Goal: Task Accomplishment & Management: Complete application form

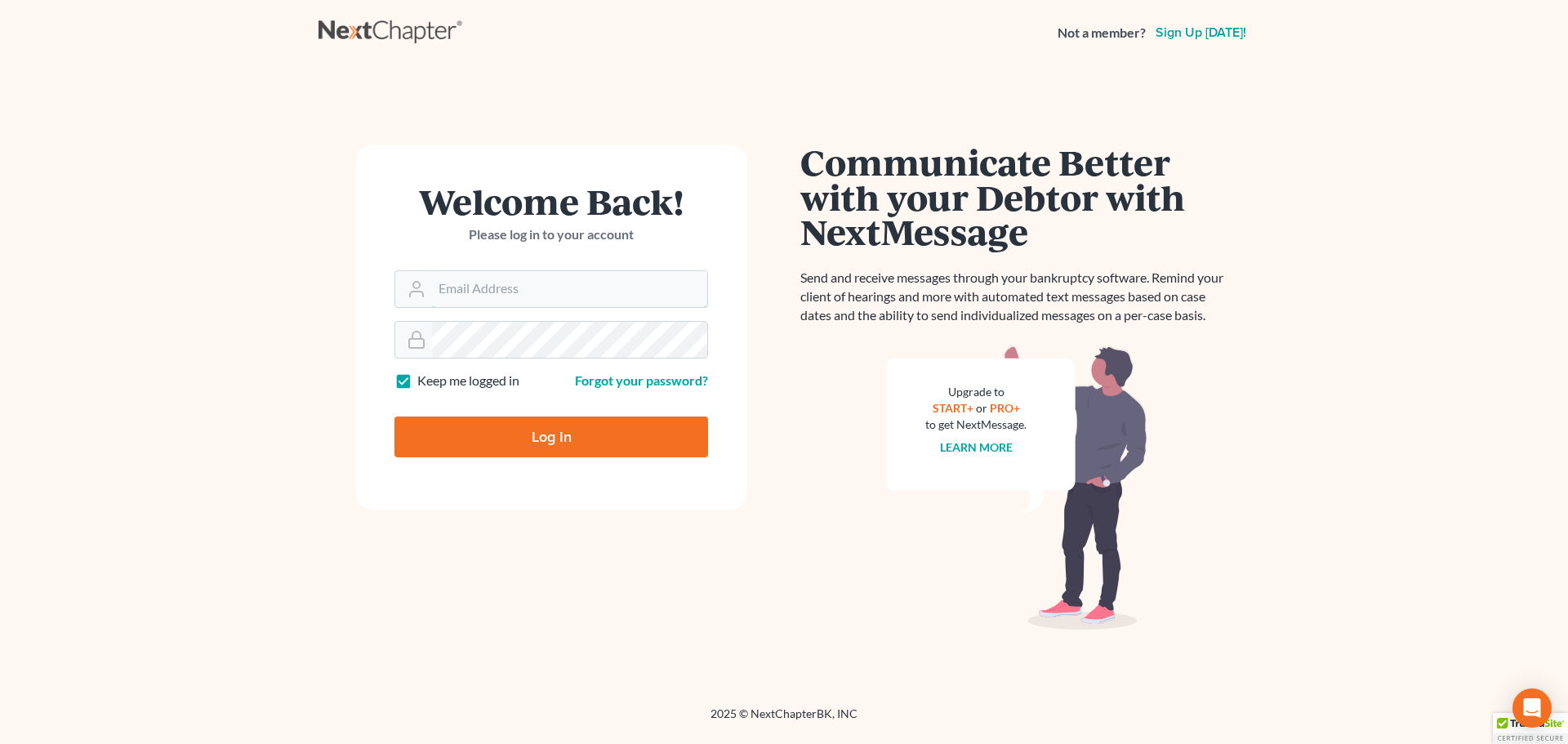
type input "[EMAIL_ADDRESS][DOMAIN_NAME]"
click at [585, 446] on input "Log In" at bounding box center [551, 437] width 314 height 41
type input "Thinking..."
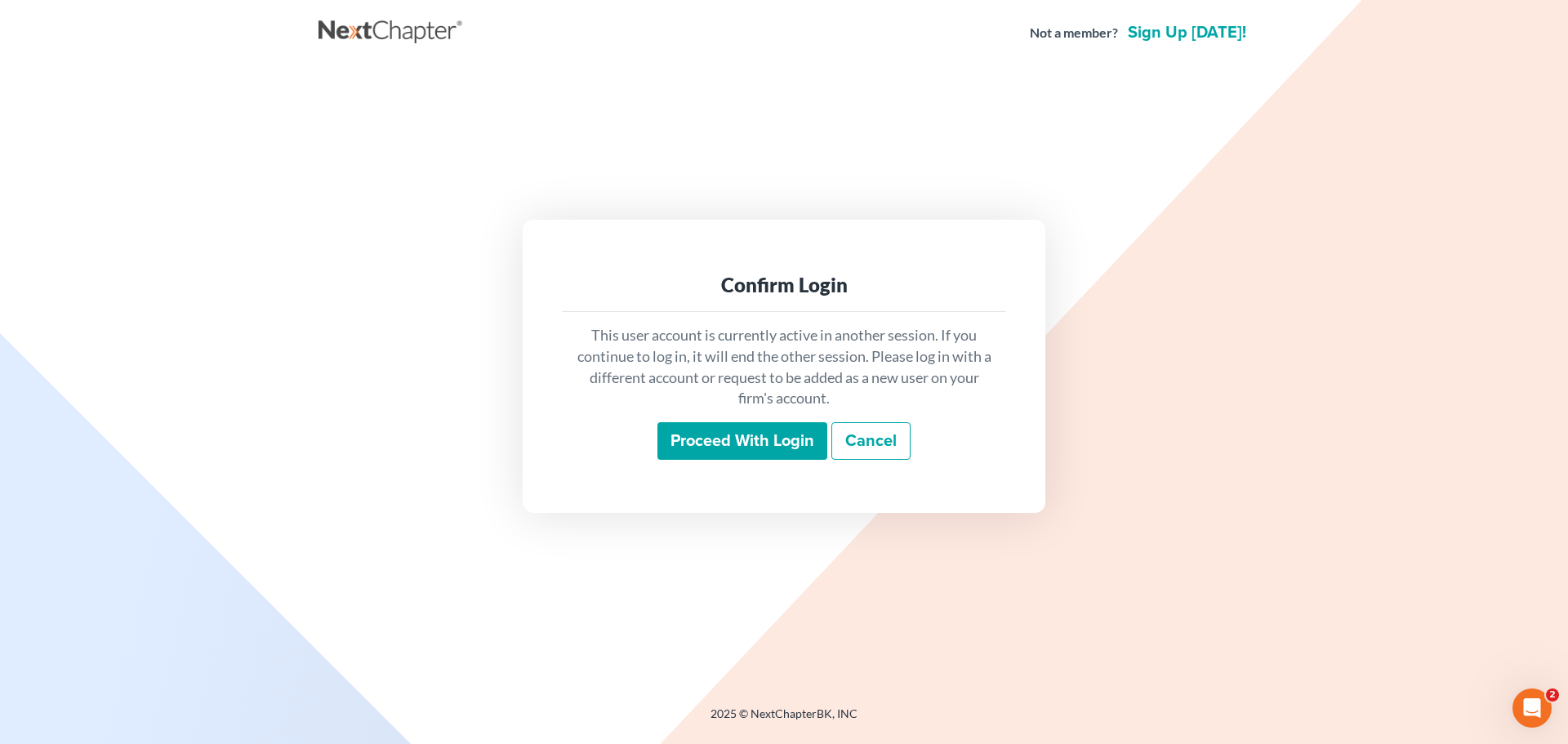
click at [731, 453] on input "Proceed with login" at bounding box center [742, 440] width 170 height 38
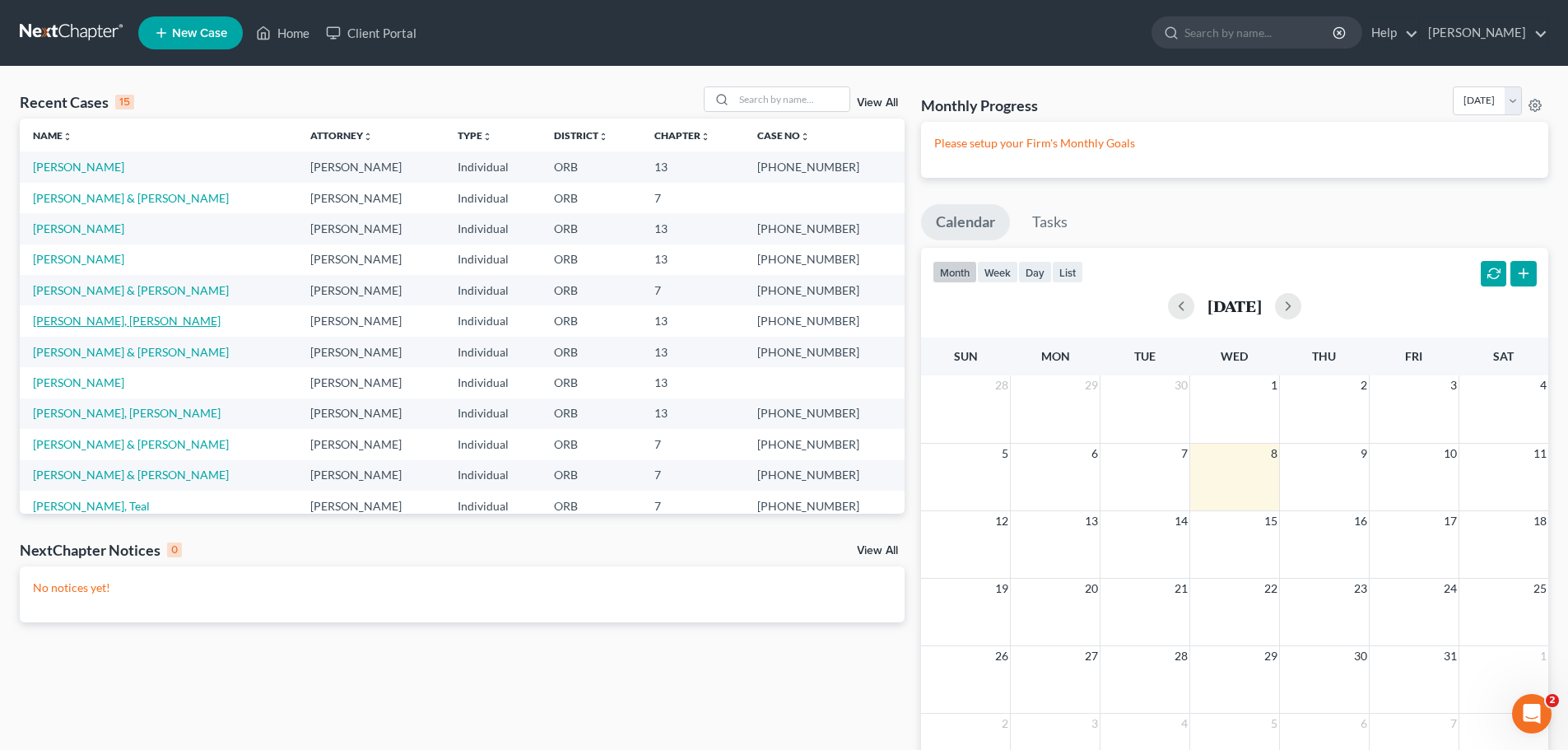
click at [68, 323] on link "Mason-Calhoun, Sherylita" at bounding box center [126, 320] width 188 height 14
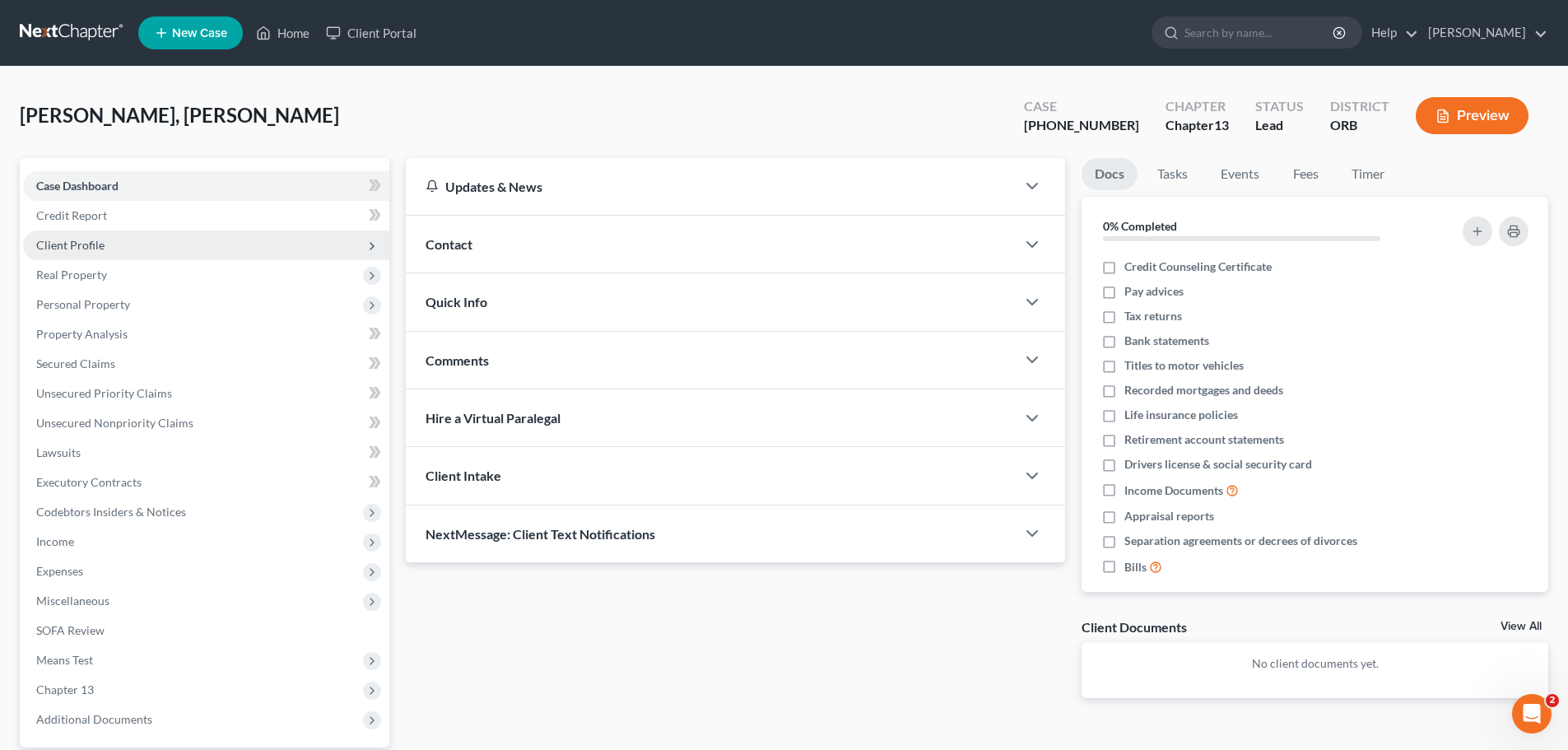
click at [97, 251] on span "Client Profile" at bounding box center [70, 245] width 68 height 14
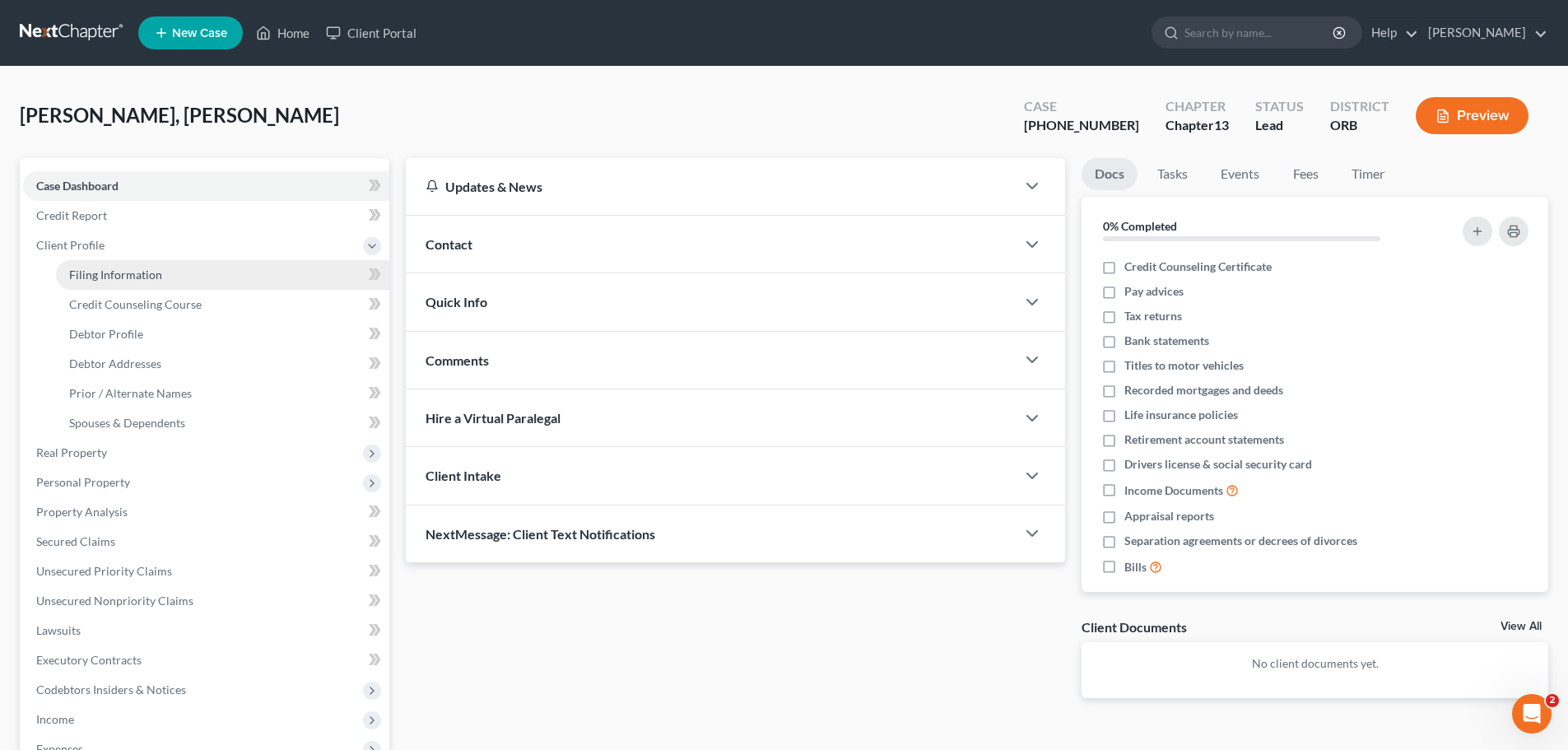
click at [82, 274] on span "Filing Information" at bounding box center [115, 275] width 93 height 14
select select "1"
select select "0"
select select "3"
select select "38"
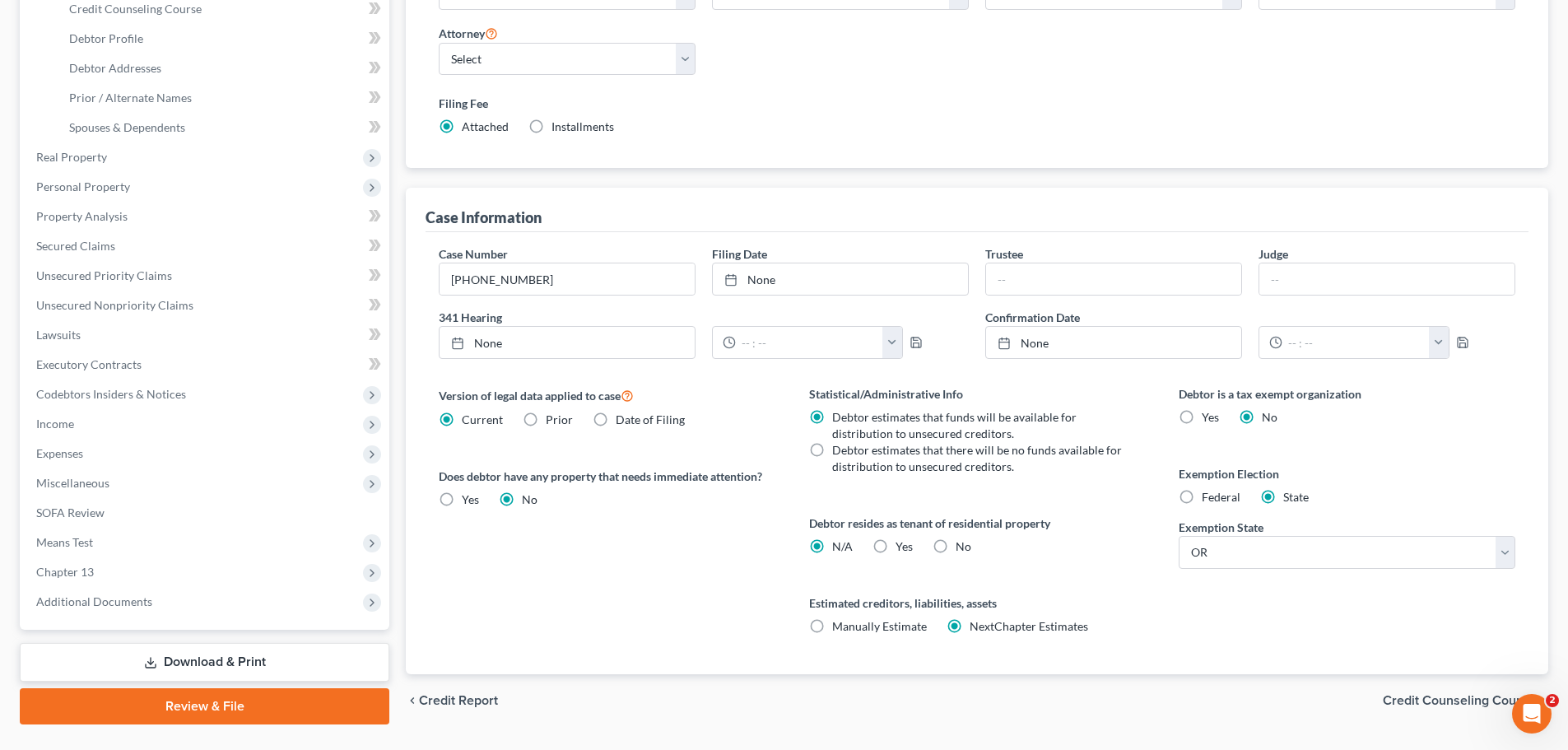
scroll to position [335, 0]
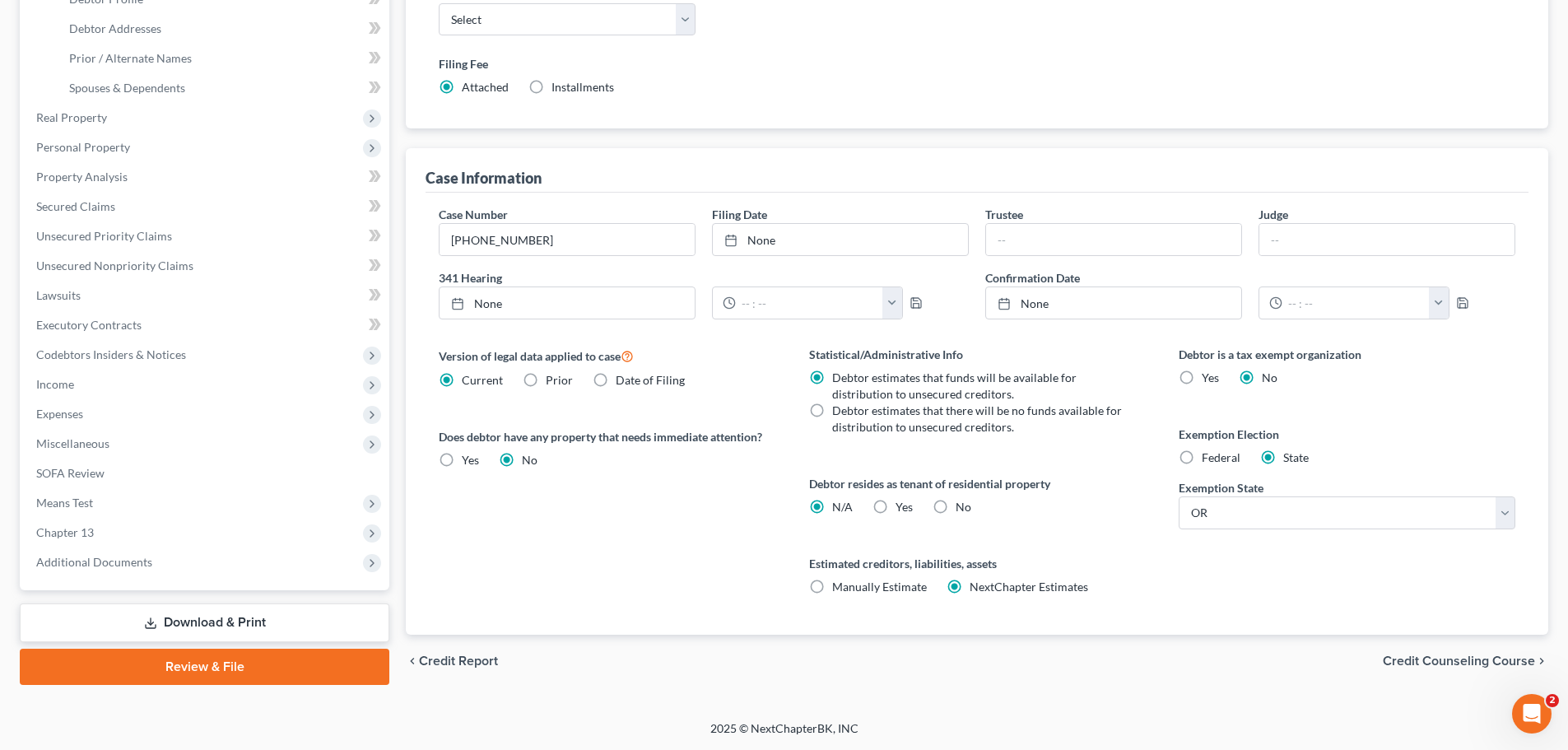
click at [1535, 663] on icon "chevron_right" at bounding box center [1541, 661] width 13 height 13
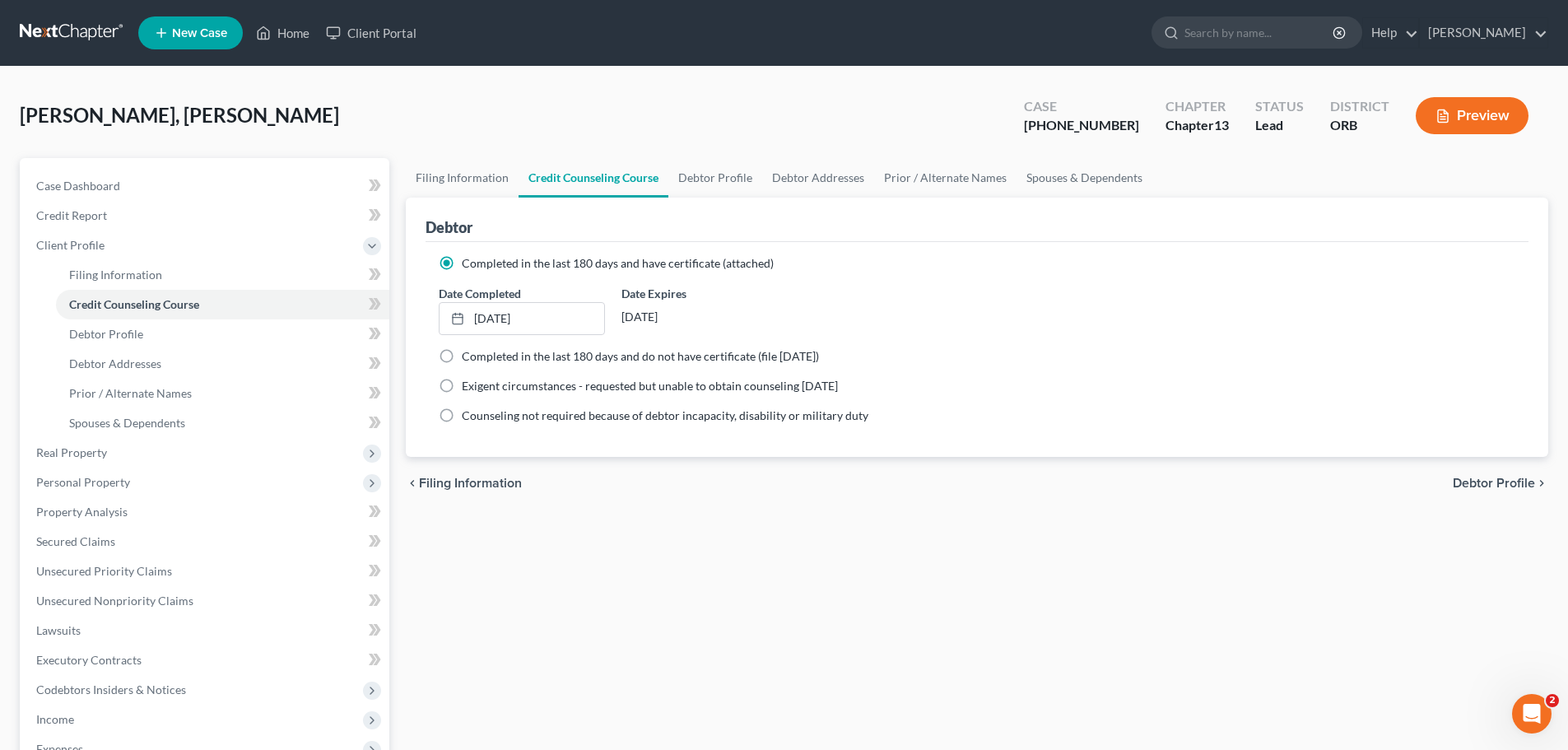
click at [1508, 469] on div "chevron_left Filing Information Debtor Profile chevron_right" at bounding box center [977, 483] width 1142 height 53
click at [1508, 480] on span "Debtor Profile" at bounding box center [1494, 483] width 82 height 13
select select "1"
select select "2"
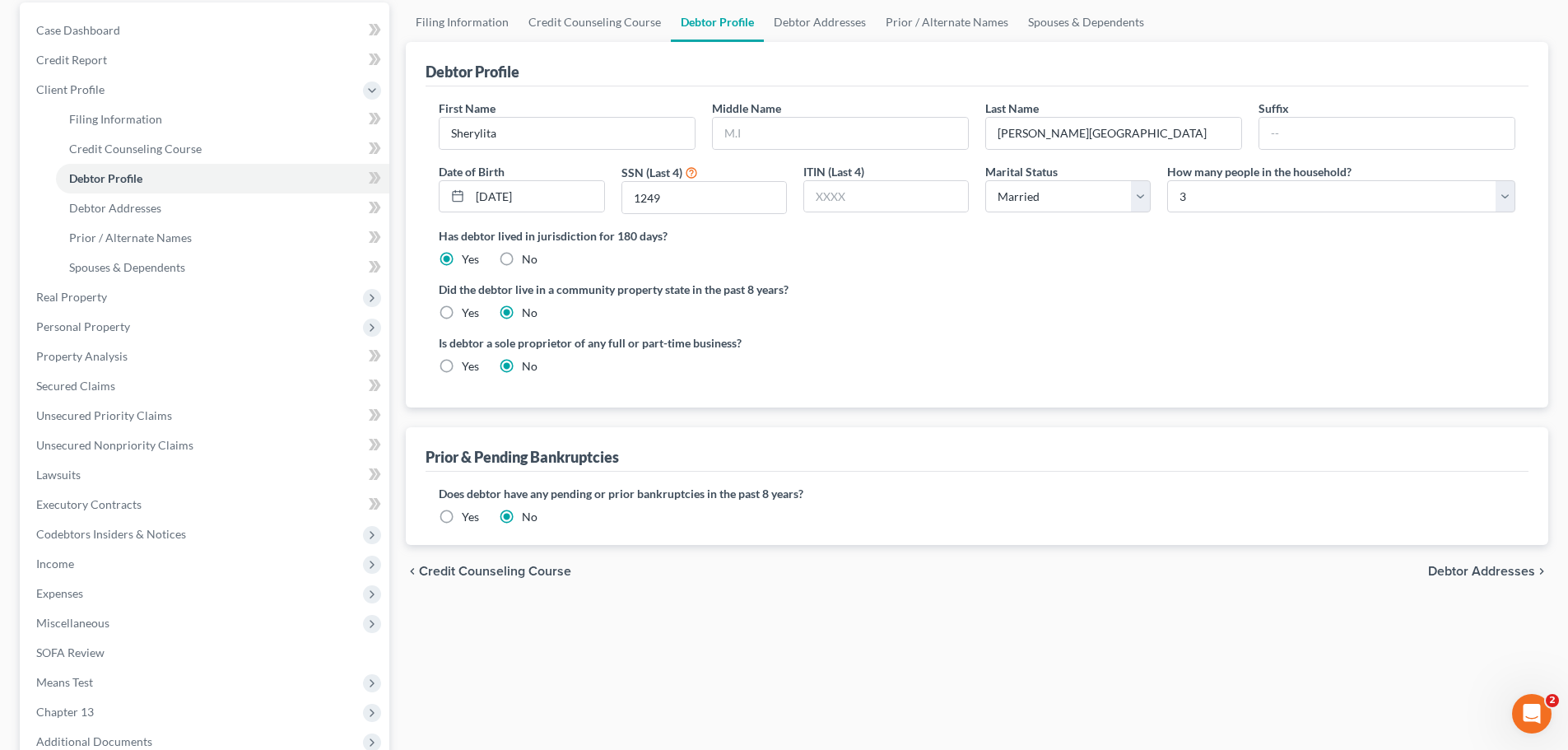
scroll to position [165, 0]
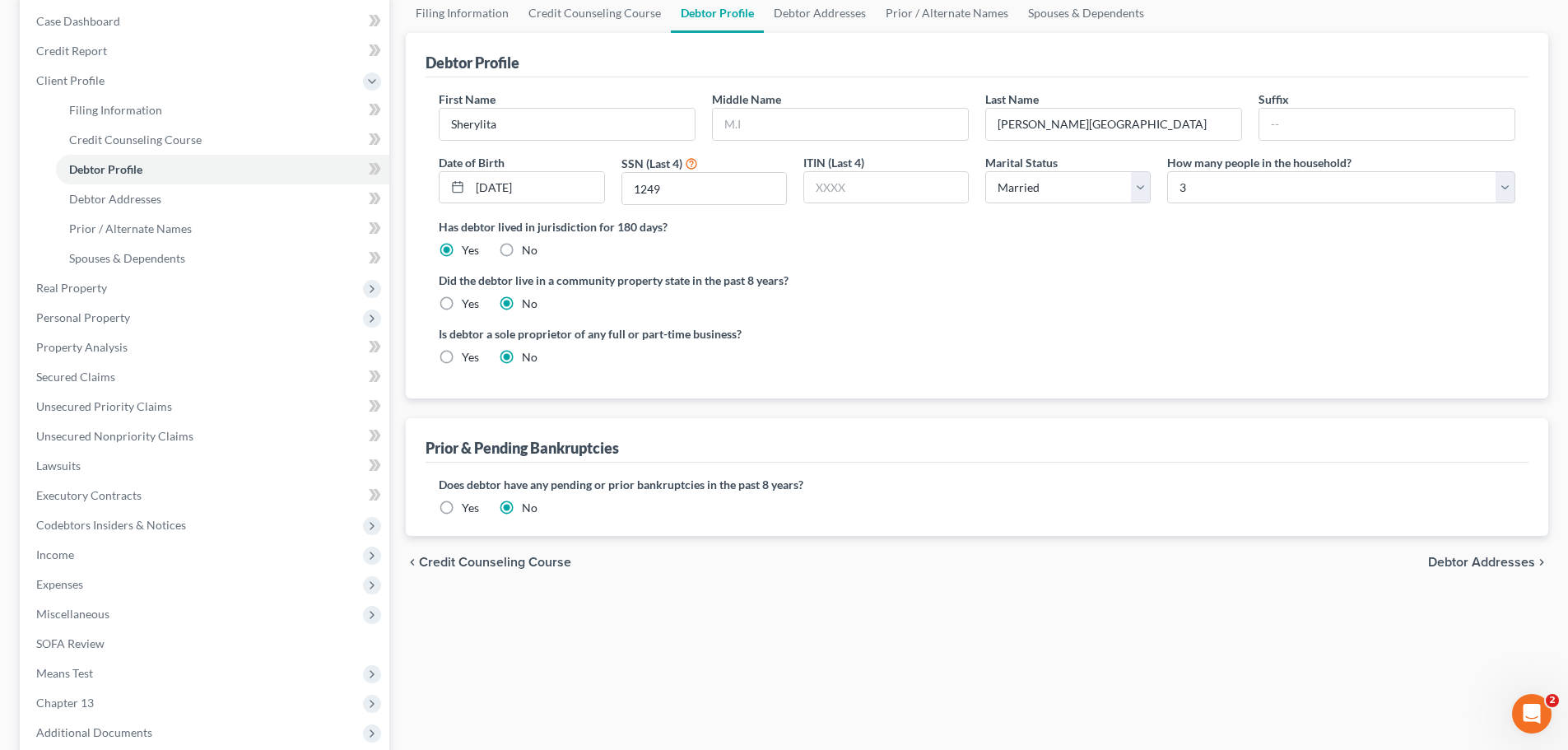
click at [461, 506] on label "Yes" at bounding box center [470, 508] width 18 height 17
click at [468, 506] on input "Yes" at bounding box center [473, 505] width 11 height 11
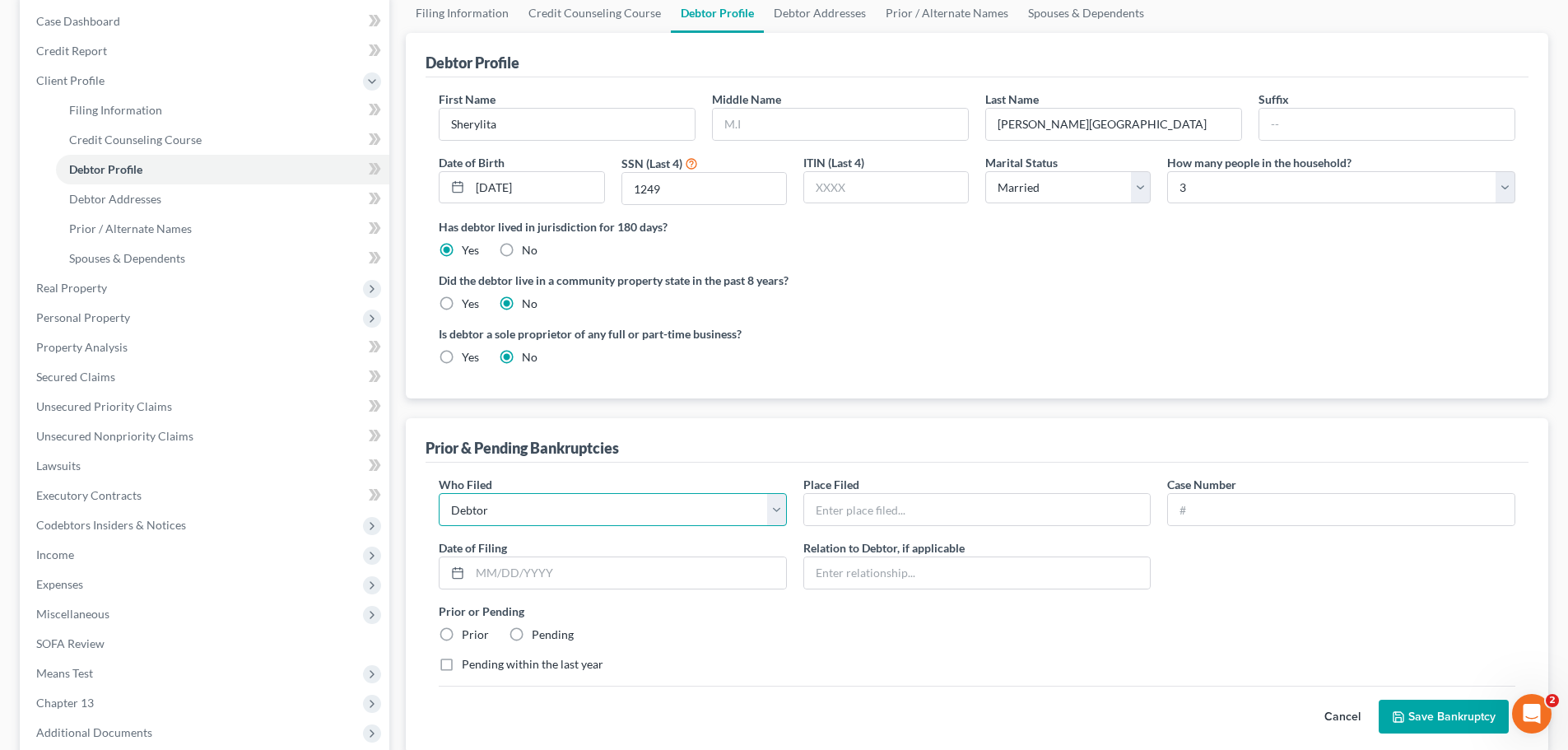
click at [582, 517] on select "Debtor Other" at bounding box center [613, 509] width 348 height 33
click at [439, 493] on select "Debtor Other" at bounding box center [613, 509] width 348 height 33
click at [818, 504] on input "text" at bounding box center [977, 510] width 347 height 32
type input "Portland, Oregon"
click at [1180, 518] on input "text" at bounding box center [1341, 510] width 347 height 32
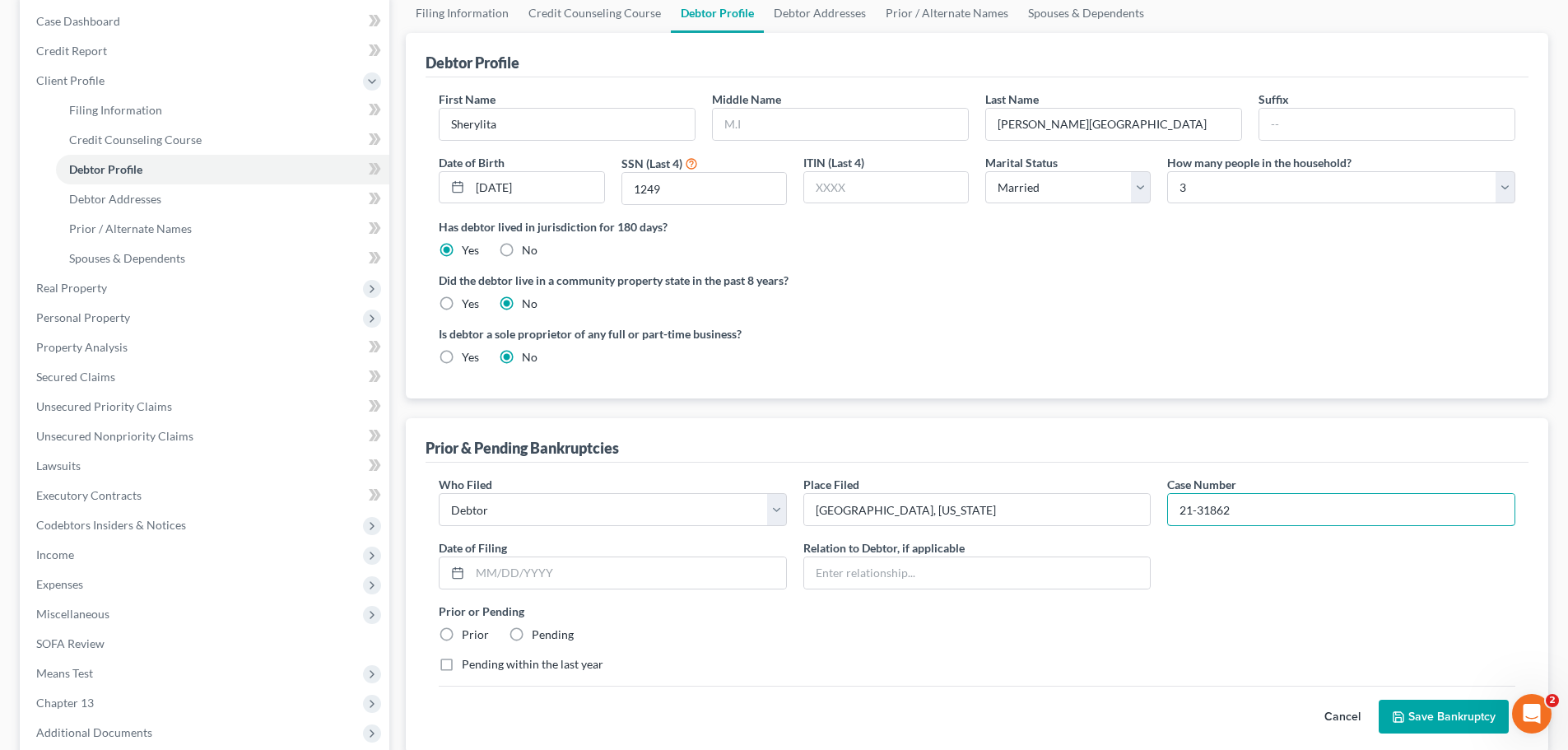
type input "21-31862"
click at [517, 592] on div "Who Filed * Debtor Other Place Filed * Portland, Oregon Case Number 21-31862 Da…" at bounding box center [977, 581] width 1093 height 210
click at [640, 583] on input "text" at bounding box center [628, 573] width 316 height 32
type input "9/1/2021"
click at [461, 630] on label "Prior" at bounding box center [474, 635] width 27 height 17
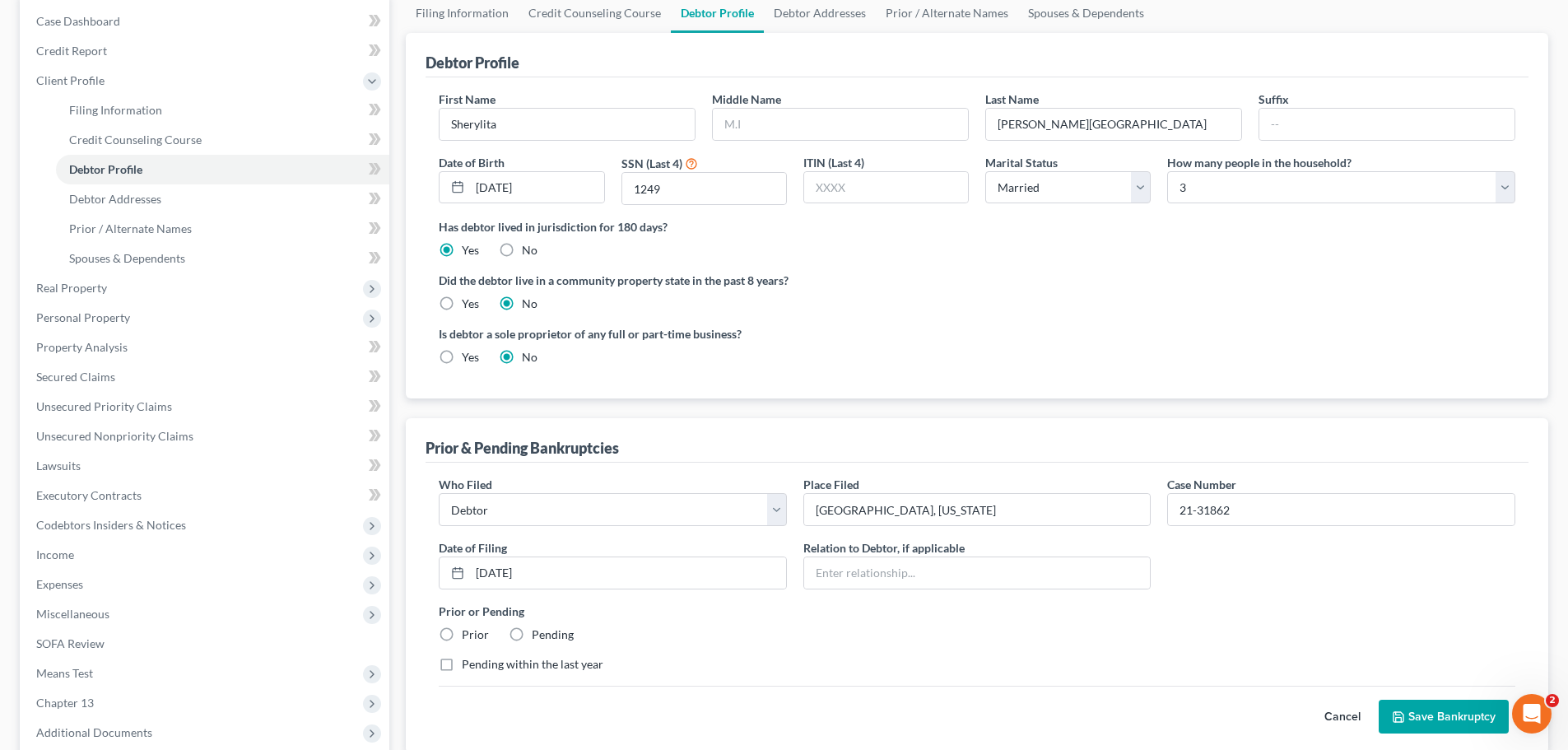
click at [468, 630] on input "Prior" at bounding box center [473, 632] width 11 height 11
radio input "true"
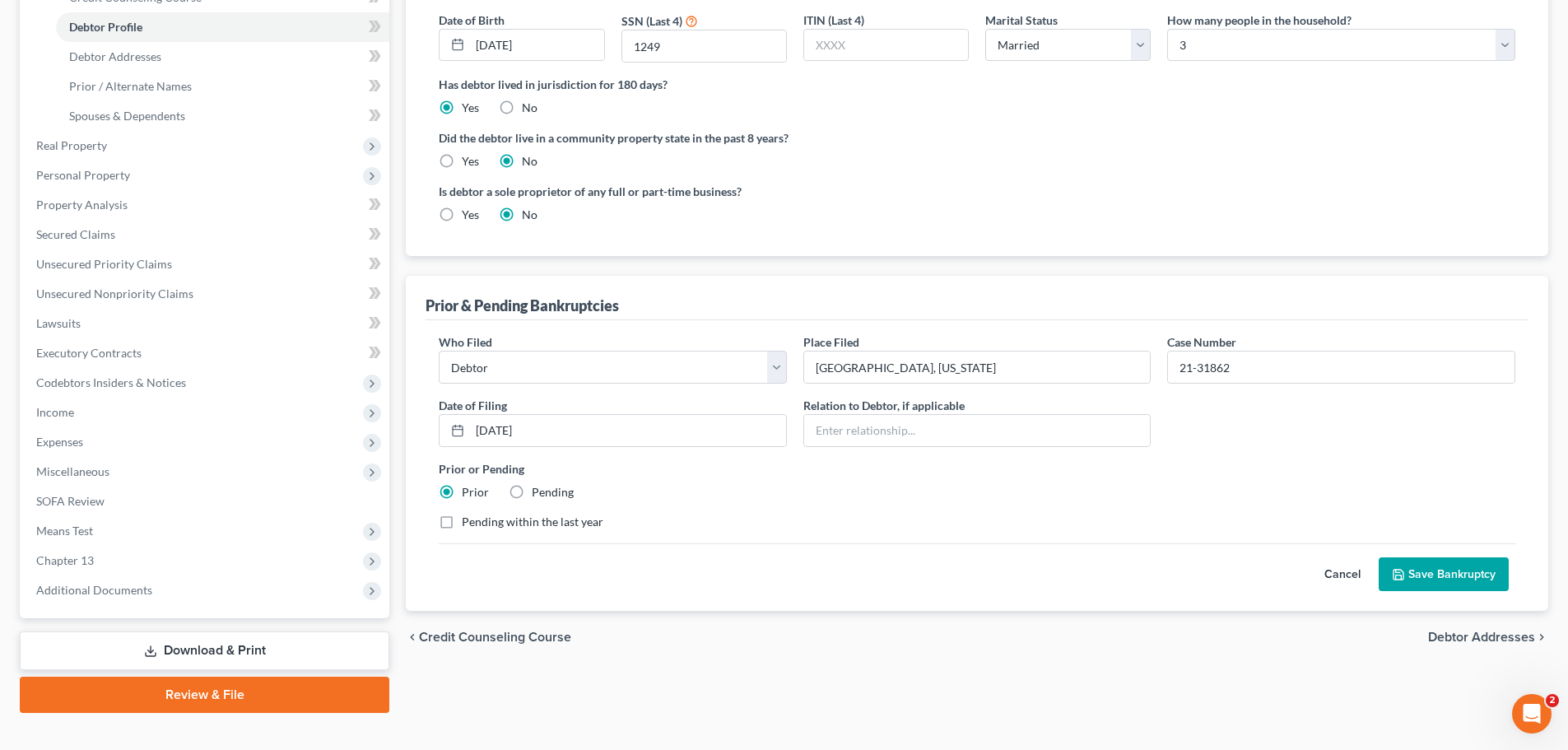
scroll to position [329, 0]
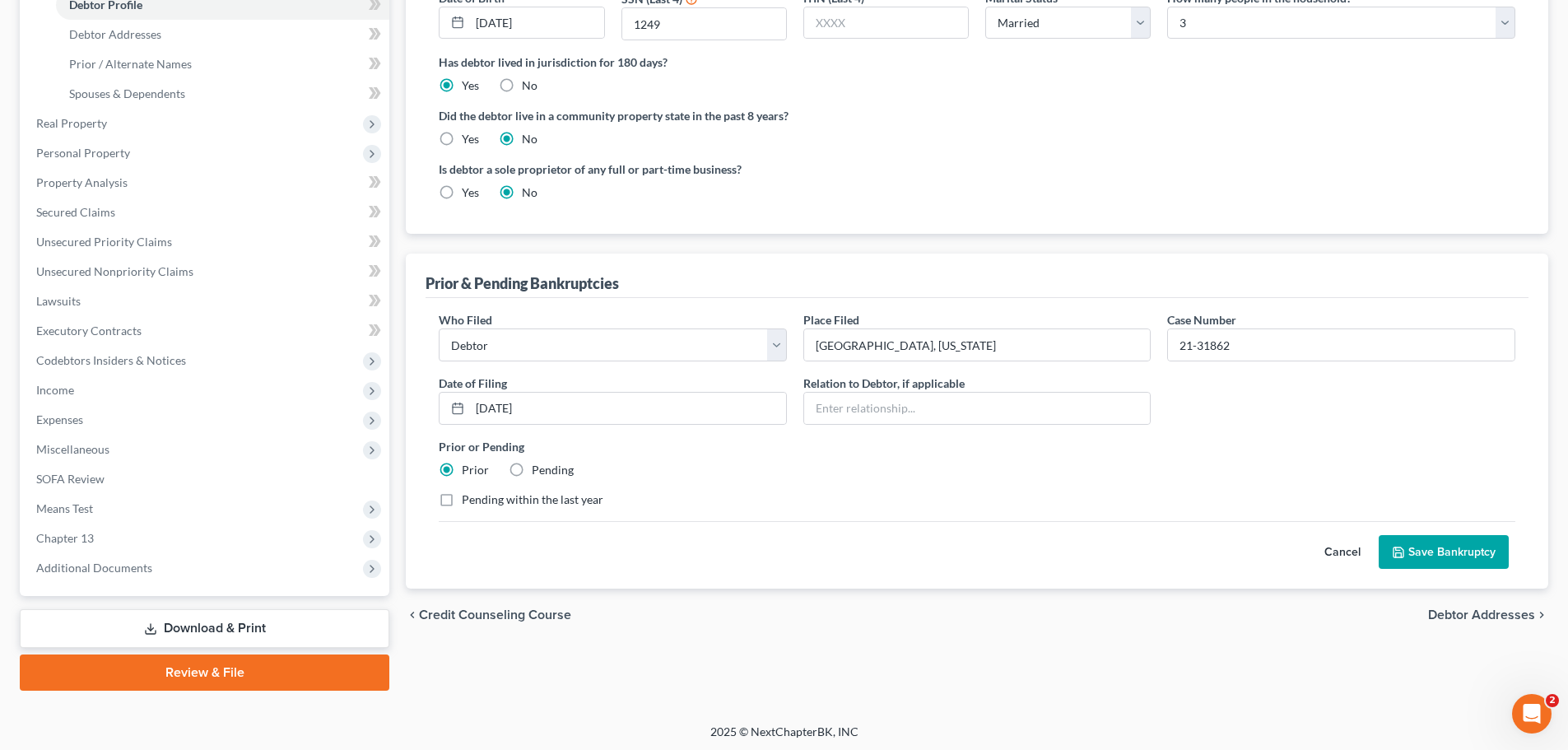
click at [1424, 550] on button "Save Bankruptcy" at bounding box center [1443, 552] width 130 height 34
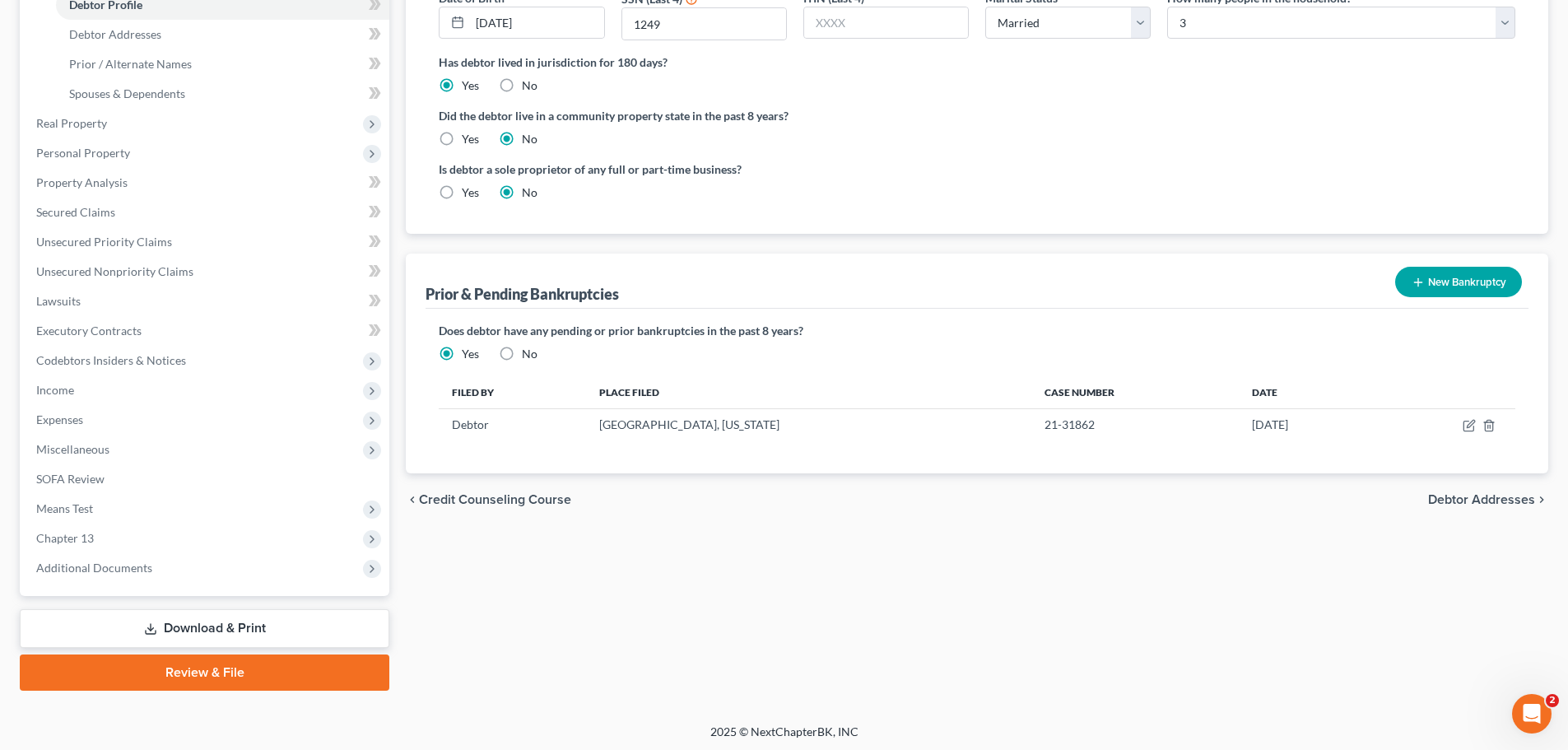
click at [319, 636] on link "Download & Print" at bounding box center [204, 629] width 369 height 39
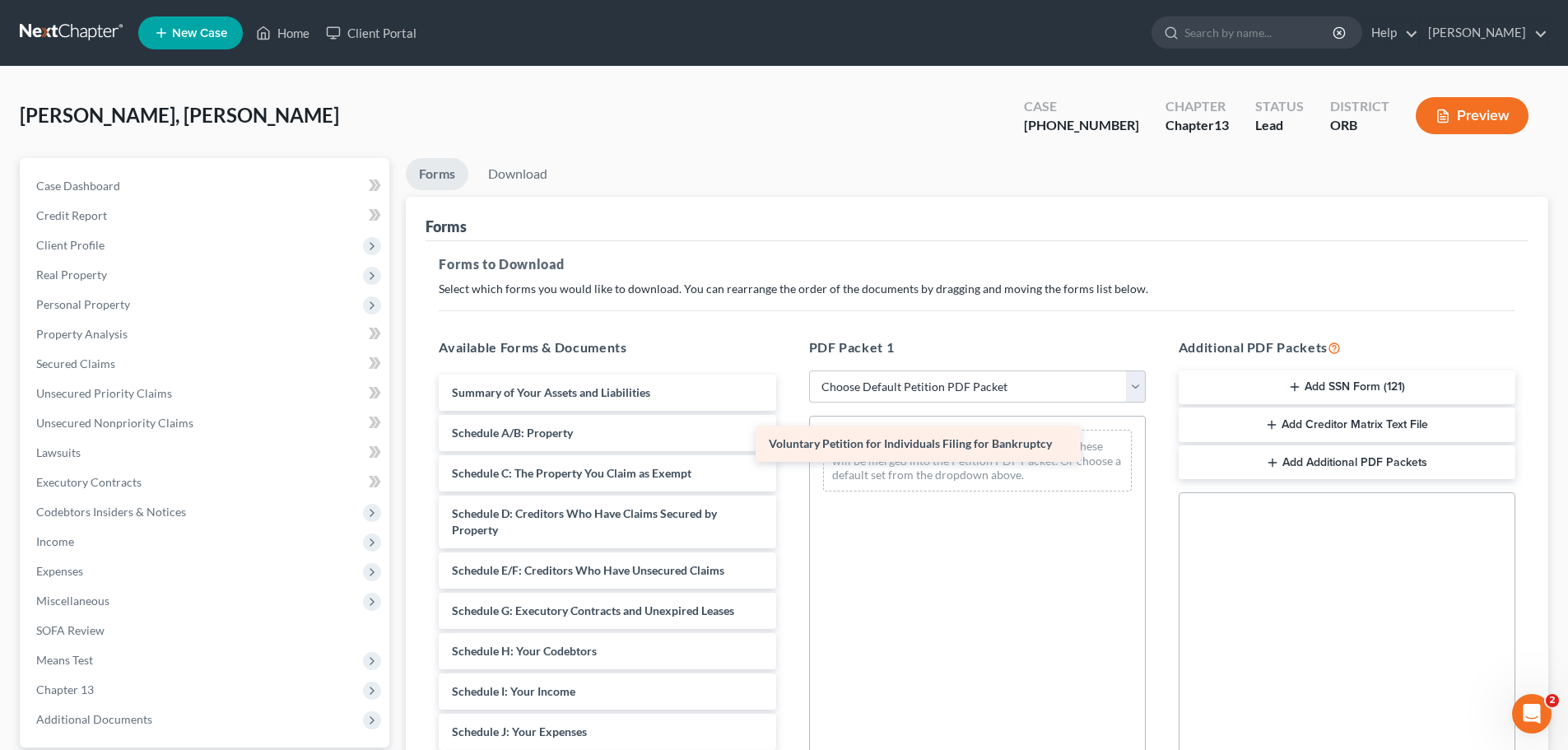
drag, startPoint x: 617, startPoint y: 391, endPoint x: 952, endPoint y: 443, distance: 339.0
click at [789, 443] on div "Voluntary Petition for Individuals Filing for Bankruptcy Voluntary Petition for…" at bounding box center [606, 720] width 363 height 690
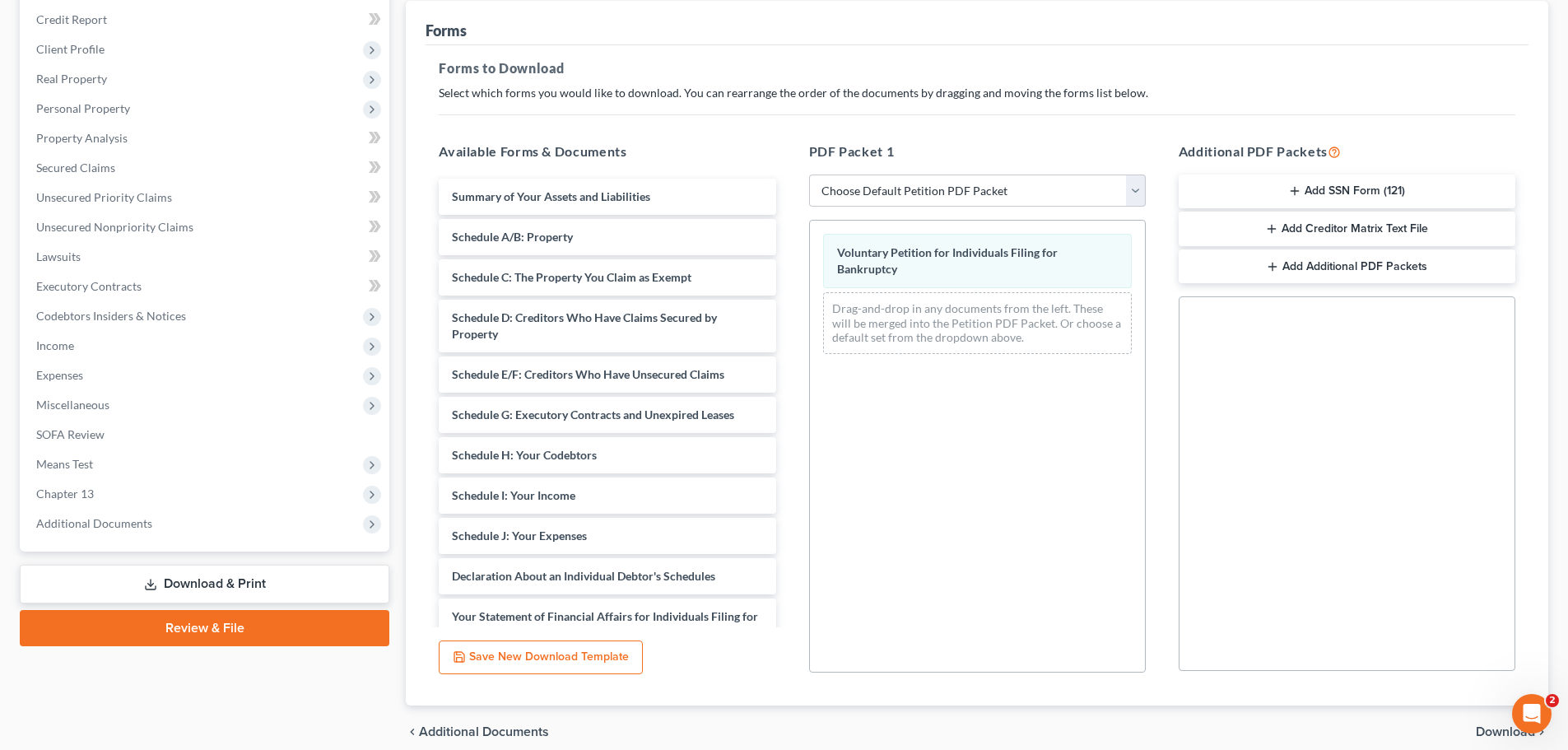
scroll to position [267, 0]
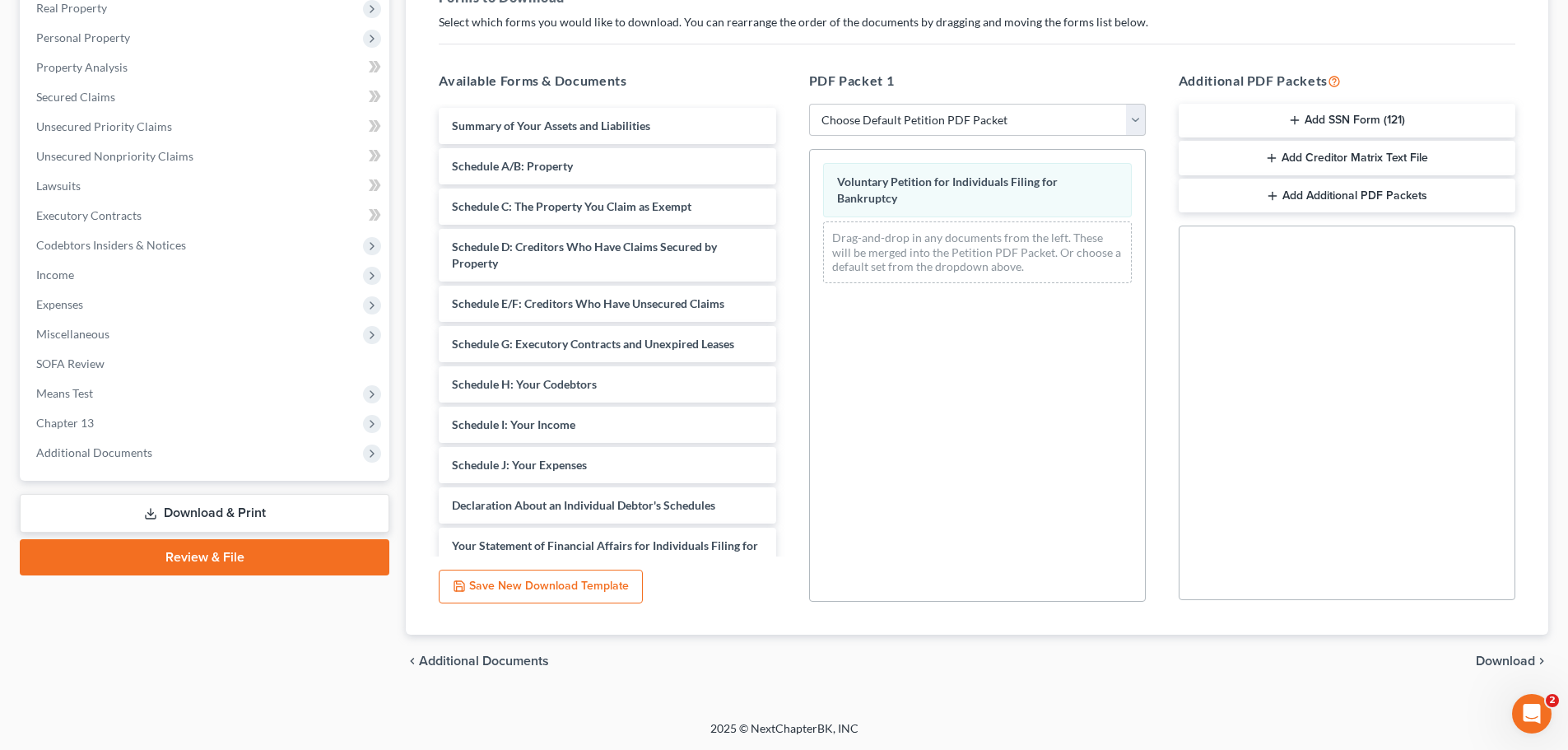
click at [1508, 661] on span "Download" at bounding box center [1506, 661] width 60 height 13
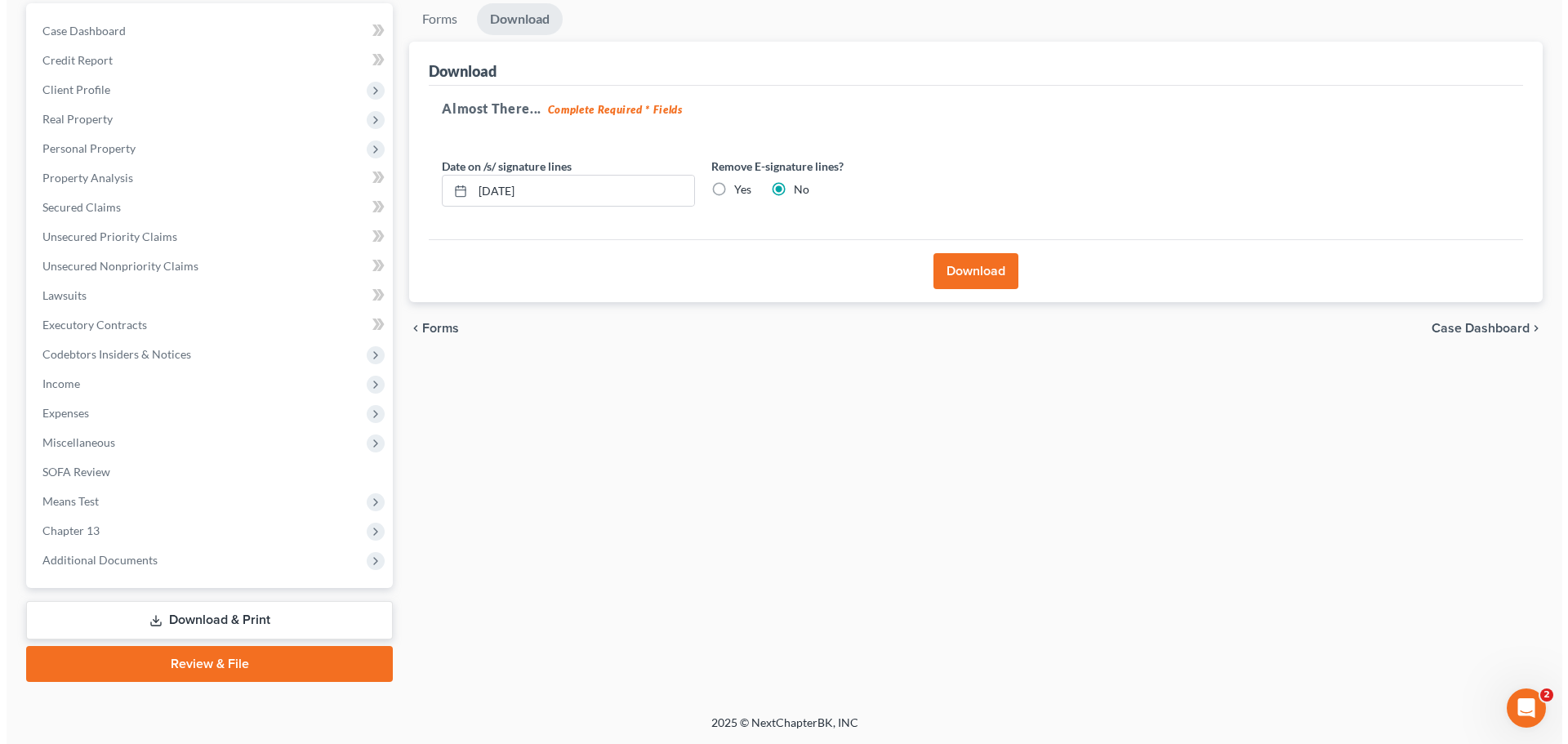
scroll to position [153, 0]
click at [953, 275] on button "Download" at bounding box center [969, 270] width 85 height 36
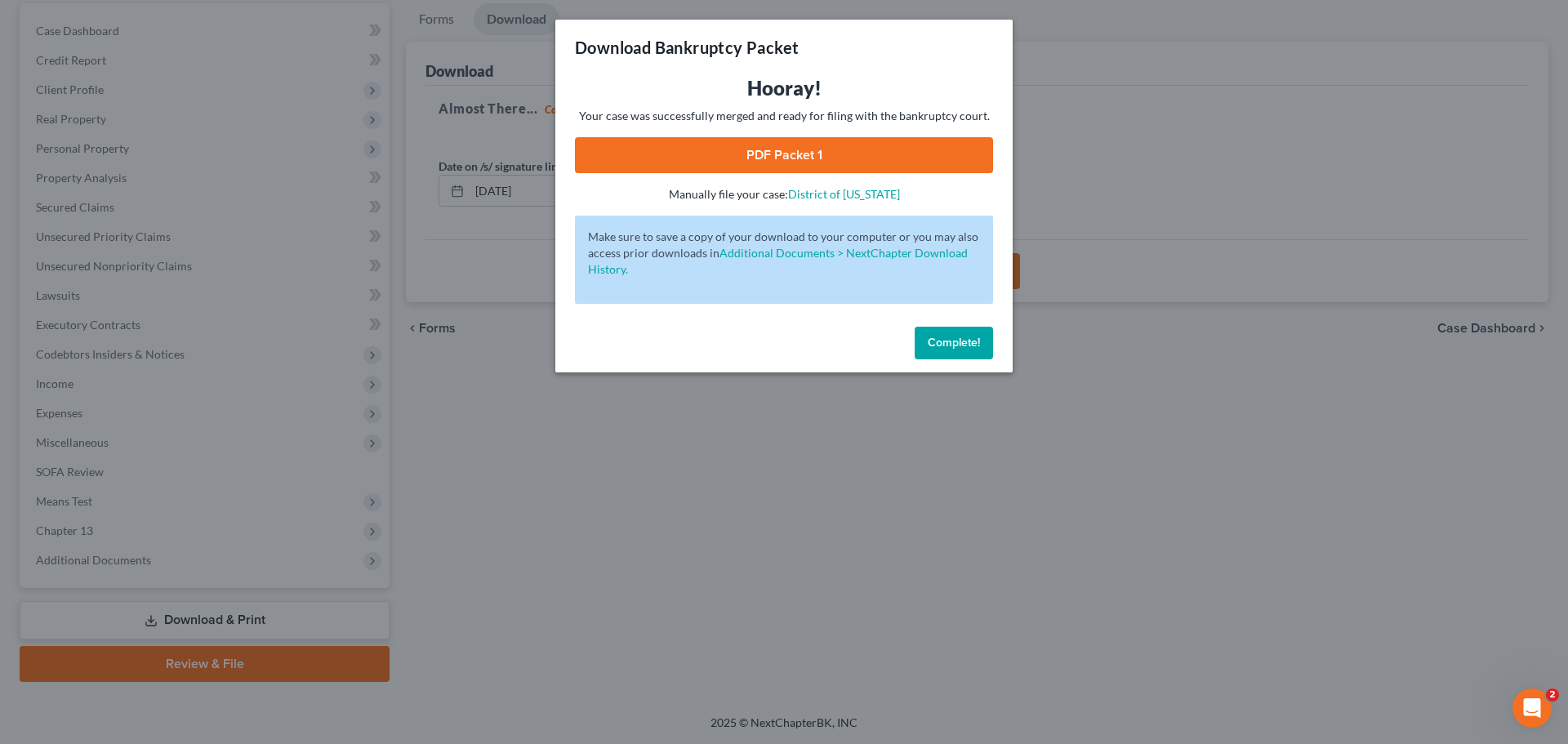
click at [784, 156] on link "PDF Packet 1" at bounding box center [784, 155] width 418 height 36
